Goal: Task Accomplishment & Management: Manage account settings

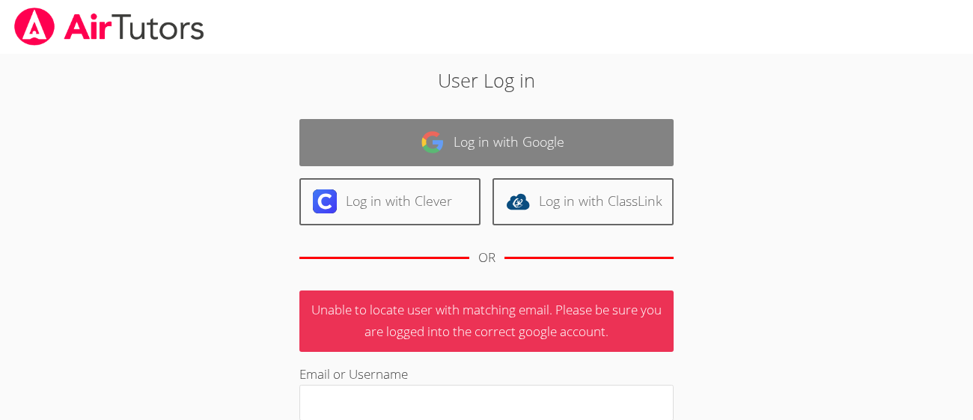
click at [619, 145] on link "Log in with Google" at bounding box center [487, 142] width 374 height 47
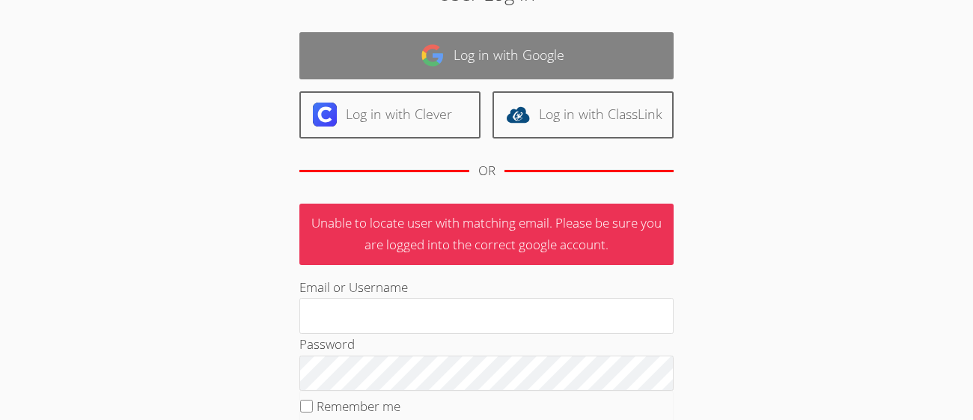
scroll to position [92, 0]
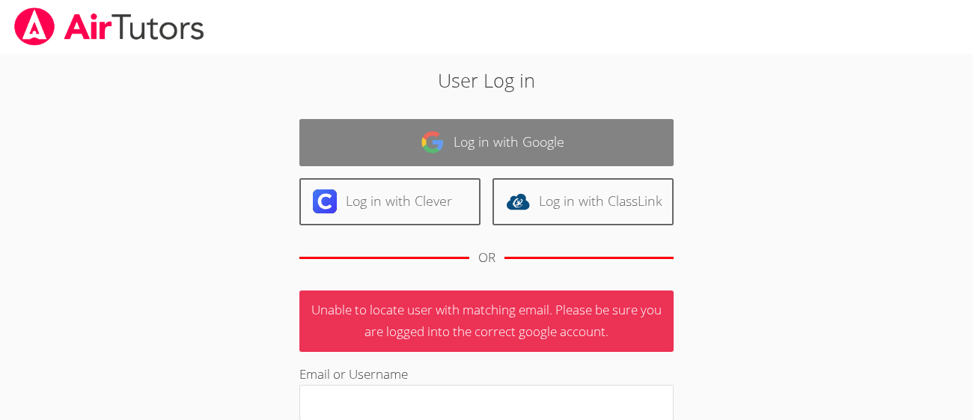
click at [587, 139] on link "Log in with Google" at bounding box center [487, 142] width 374 height 47
